Goal: Check status: Check status

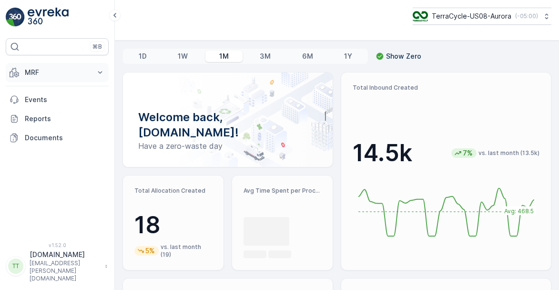
click at [50, 77] on button "MRF" at bounding box center [57, 72] width 103 height 19
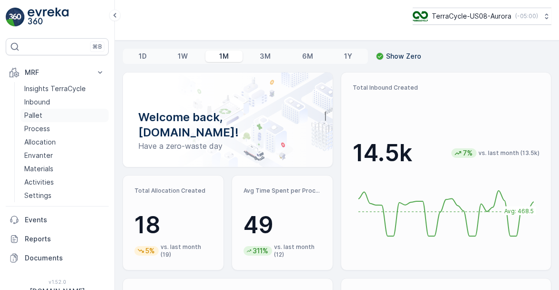
click at [44, 114] on link "Pallet" at bounding box center [64, 115] width 88 height 13
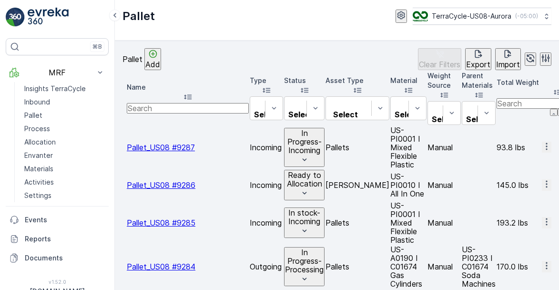
click at [173, 103] on input "text" at bounding box center [188, 108] width 122 height 10
paste input "Pallet_US08 #8962"
type input "Pallet_US08 #8962"
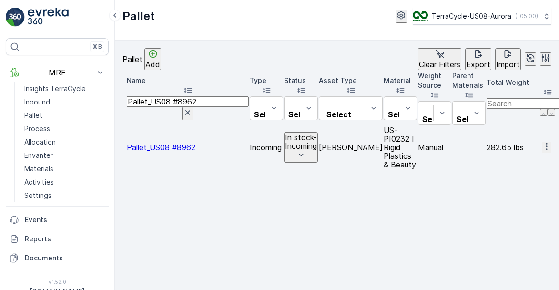
click at [195, 142] on span "Pallet_US08 #8962" at bounding box center [161, 147] width 69 height 10
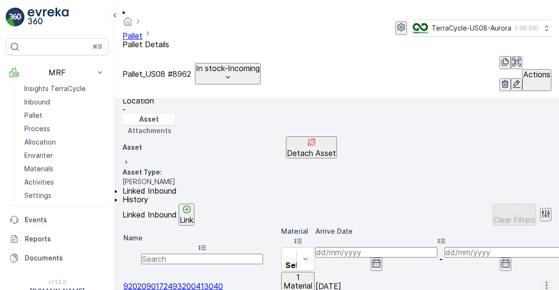
scroll to position [0, 929]
type input "2217"
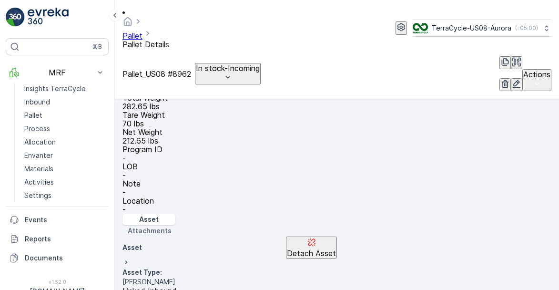
scroll to position [161, 0]
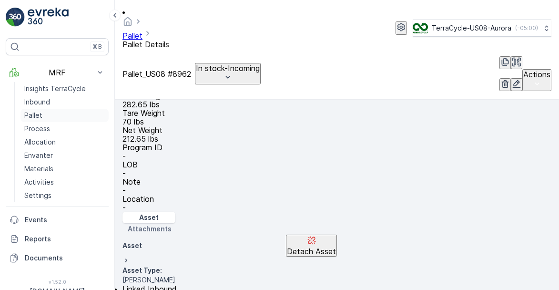
click at [28, 111] on p "Pallet" at bounding box center [33, 116] width 18 height 10
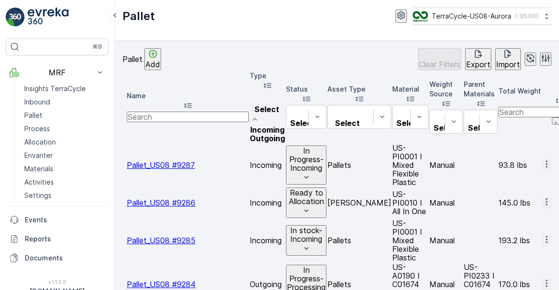
click at [287, 55] on div "Pallet Add Clear Filters Export Import" at bounding box center [336, 59] width 429 height 22
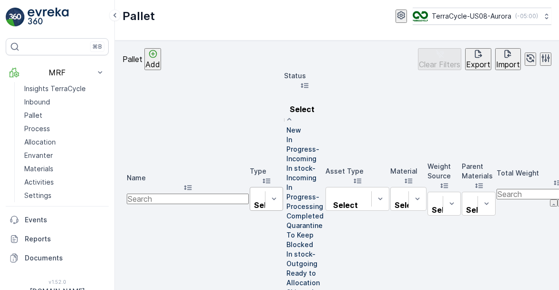
click at [284, 130] on div at bounding box center [284, 130] width 0 height 0
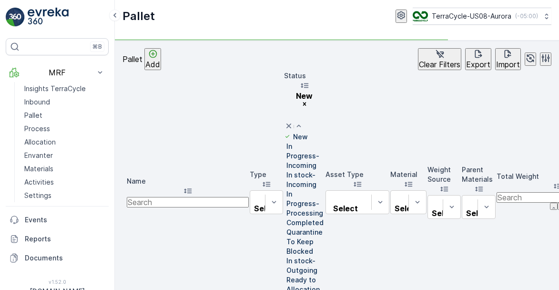
click at [284, 156] on div at bounding box center [284, 156] width 0 height 0
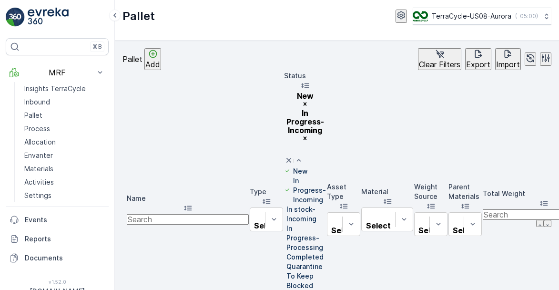
click at [284, 214] on div at bounding box center [284, 214] width 0 height 0
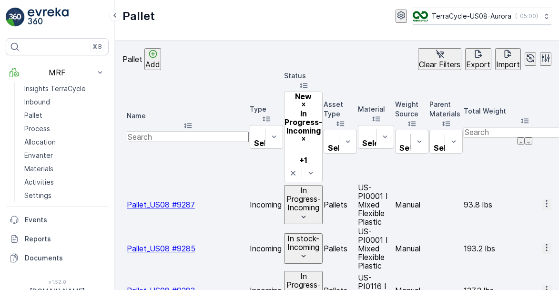
drag, startPoint x: 423, startPoint y: 105, endPoint x: 348, endPoint y: 205, distance: 125.2
click at [309, 63] on div "Pallet Add Clear Filters Export Import" at bounding box center [336, 59] width 429 height 22
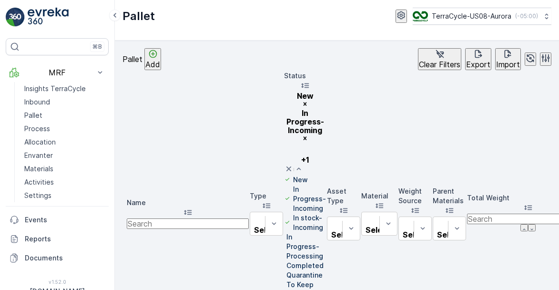
click at [284, 246] on div at bounding box center [284, 246] width 0 height 0
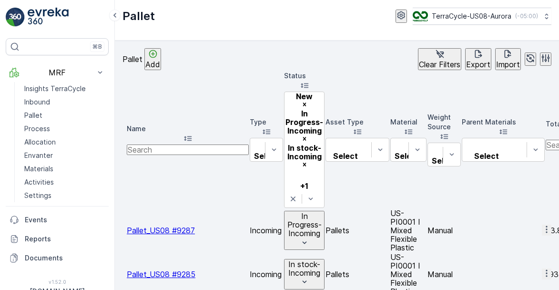
click at [466, 64] on p "Export" at bounding box center [478, 64] width 24 height 9
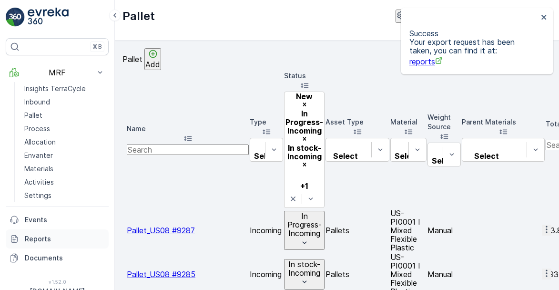
click at [38, 234] on p "Reports" at bounding box center [65, 239] width 80 height 10
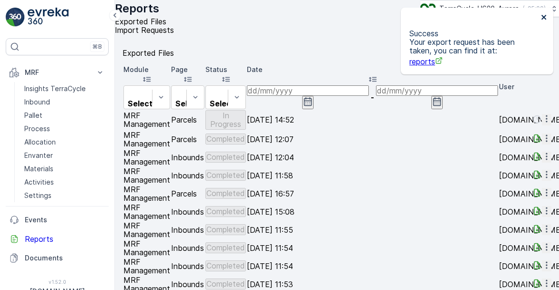
click at [541, 18] on icon "close" at bounding box center [544, 17] width 7 height 8
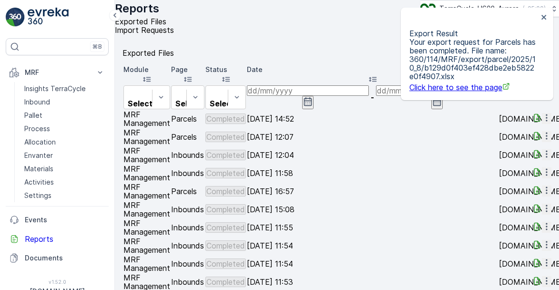
click at [532, 121] on div at bounding box center [537, 118] width 10 height 11
click at [36, 113] on p "Pallet" at bounding box center [33, 116] width 18 height 10
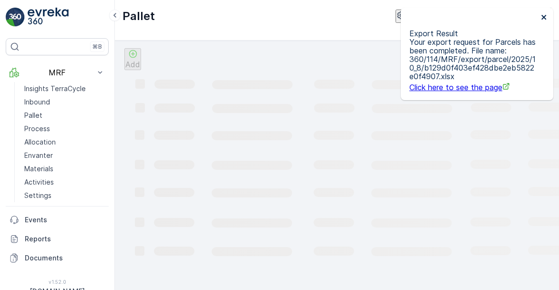
click at [542, 19] on icon "close" at bounding box center [543, 17] width 5 height 5
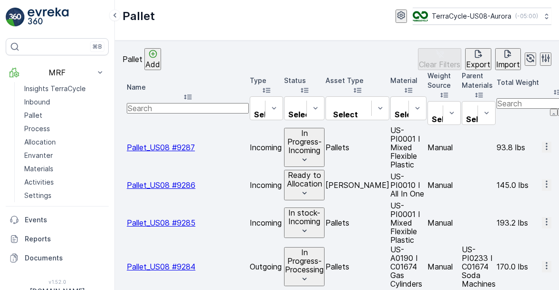
click at [175, 103] on input "text" at bounding box center [188, 108] width 122 height 10
paste input "Pallet_US08 #4136"
type input "Pallet_US08 #4136"
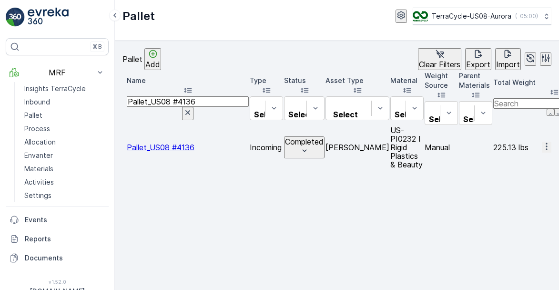
scroll to position [0, 672]
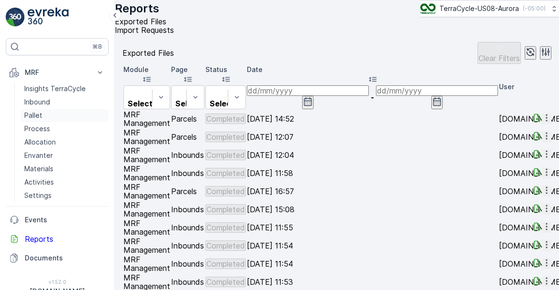
click at [35, 121] on link "Pallet" at bounding box center [64, 115] width 88 height 13
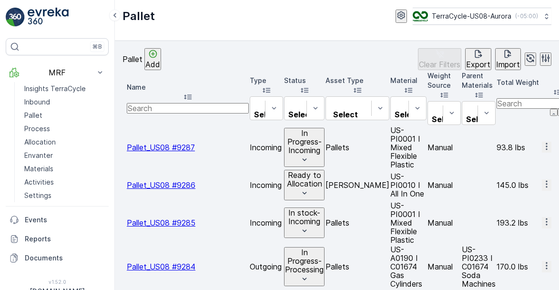
click at [185, 103] on input "text" at bounding box center [188, 108] width 122 height 10
paste input "Pallet_US08 #8294"
type input "Pallet_US08 #8294"
